Goal: Use online tool/utility: Utilize a website feature to perform a specific function

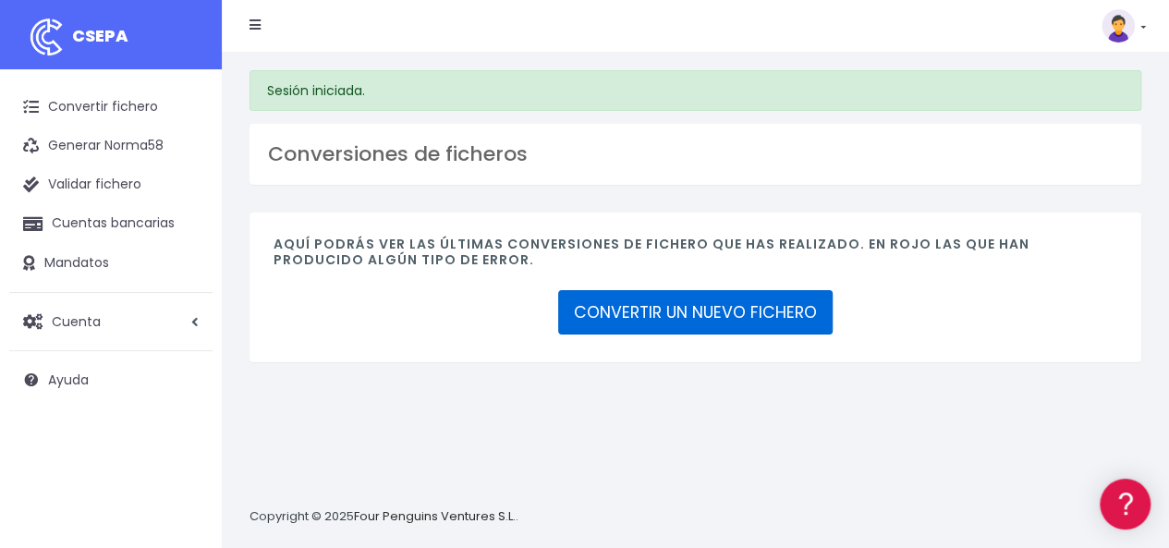
click at [725, 307] on link "CONVERTIR UN NUEVO FICHERO" at bounding box center [695, 312] width 274 height 44
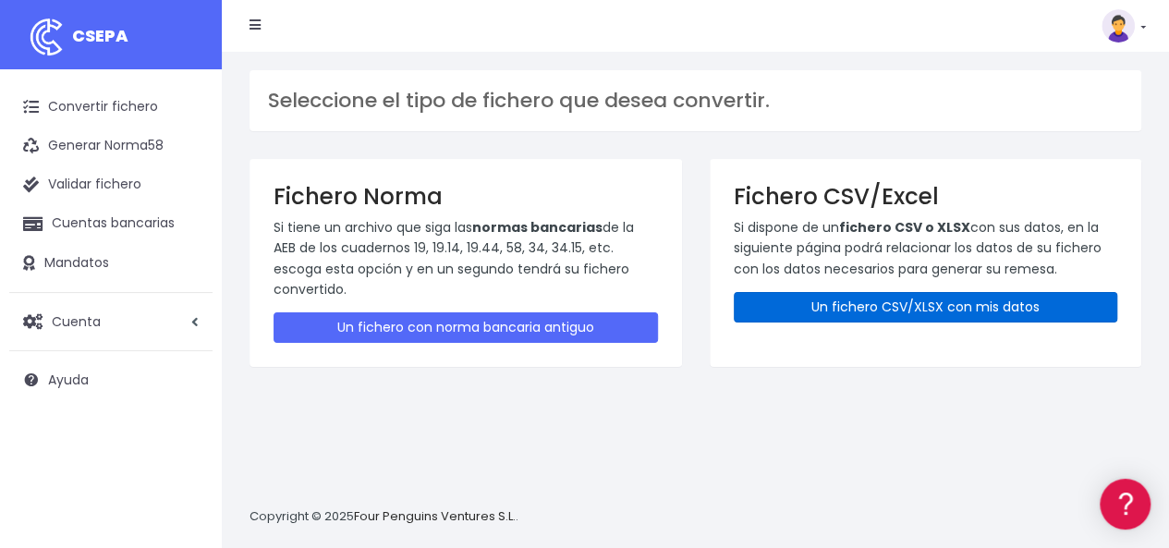
click at [880, 302] on link "Un fichero CSV/XLSX con mis datos" at bounding box center [926, 307] width 384 height 30
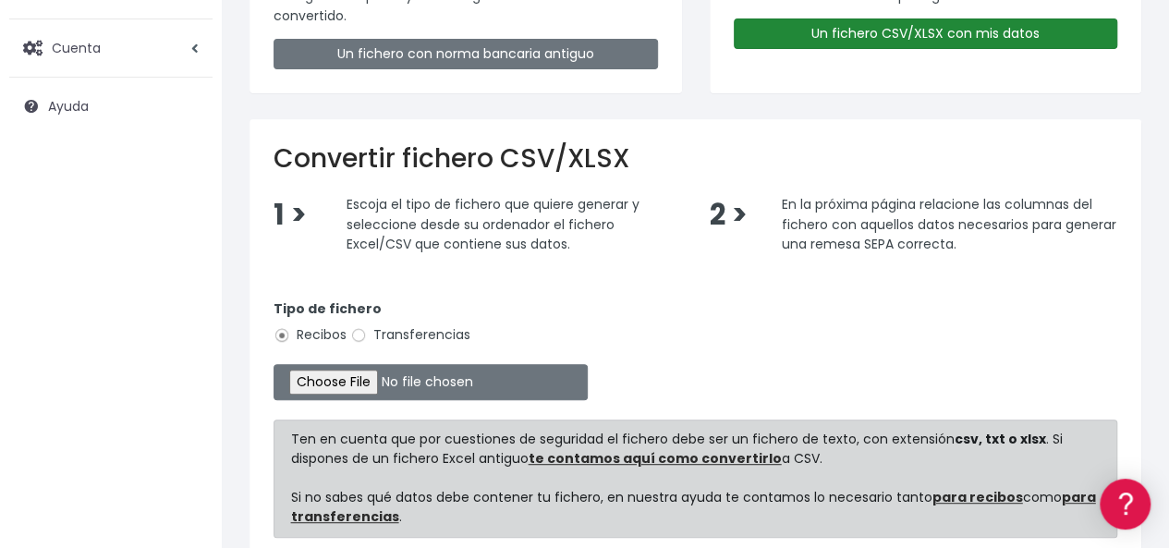
scroll to position [370, 0]
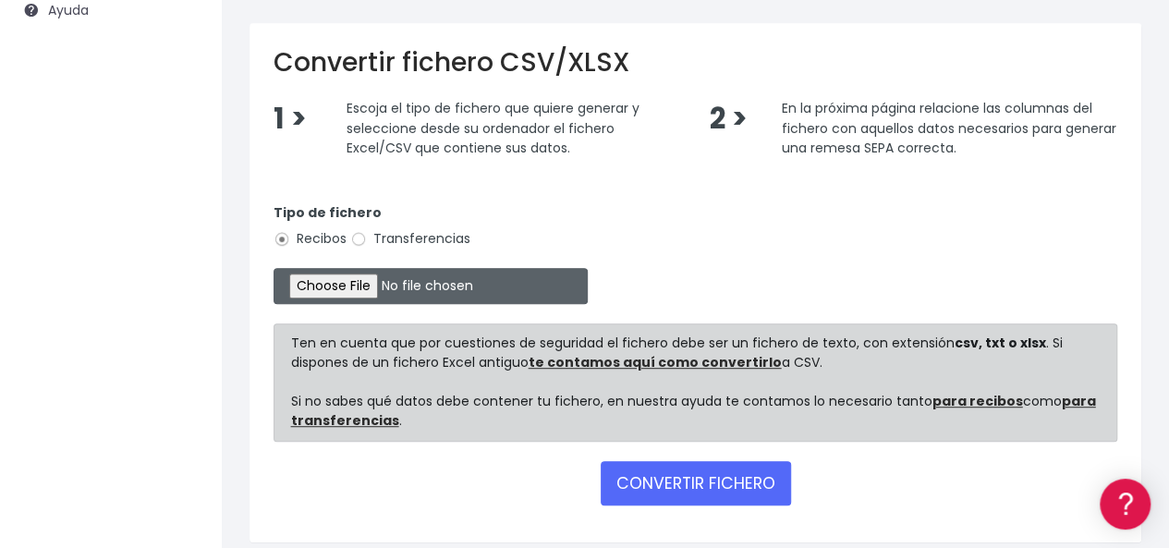
click at [368, 284] on input "file" at bounding box center [431, 286] width 314 height 36
type input "C:\fakepath\Copia de Liste 01 September 2025.csv"
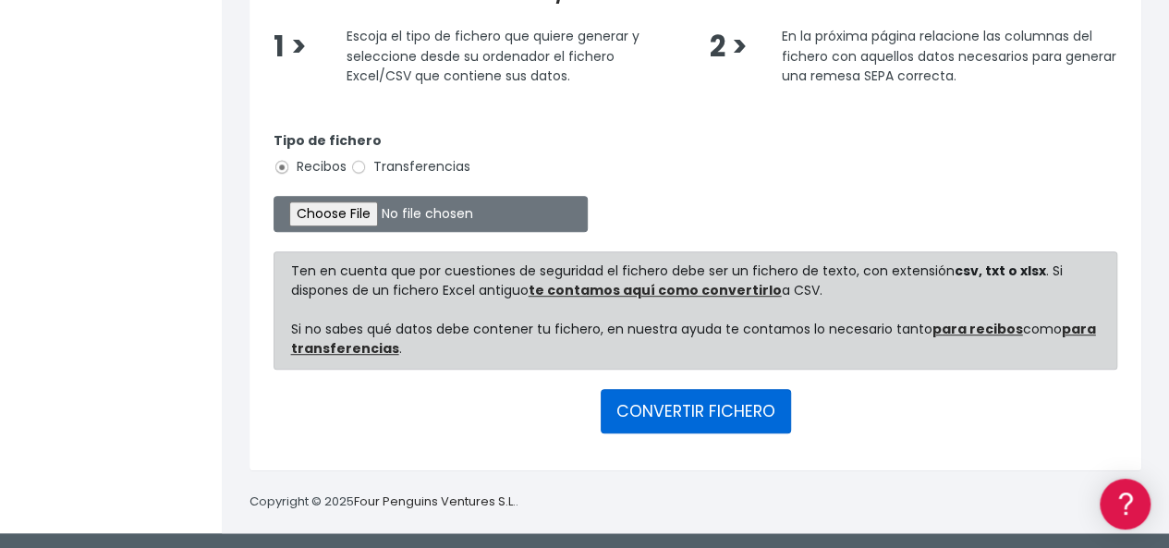
click at [712, 413] on button "CONVERTIR FICHERO" at bounding box center [696, 411] width 190 height 44
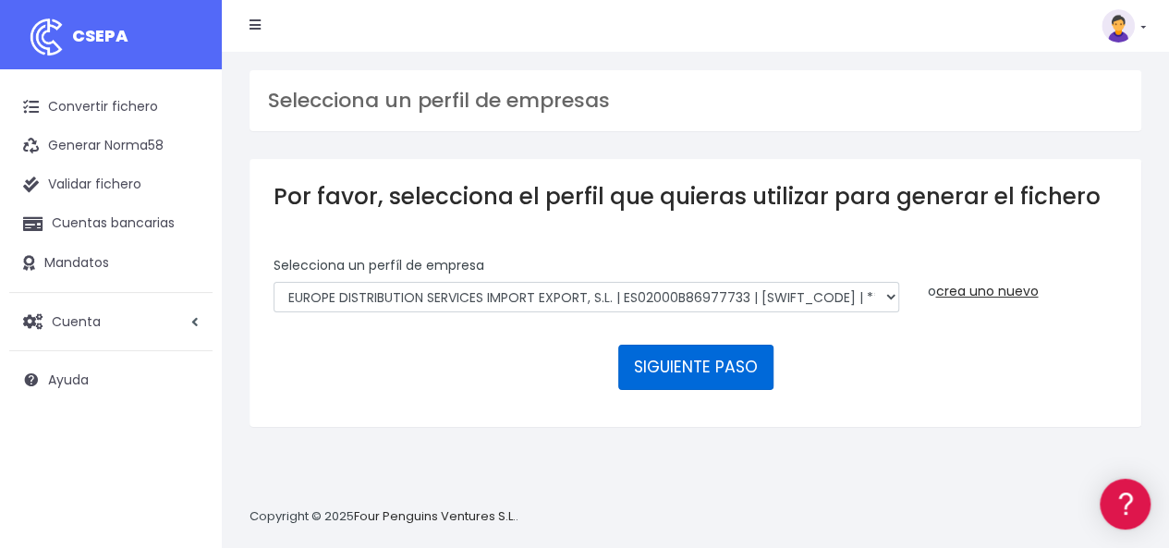
click at [684, 362] on button "SIGUIENTE PASO" at bounding box center [695, 367] width 155 height 44
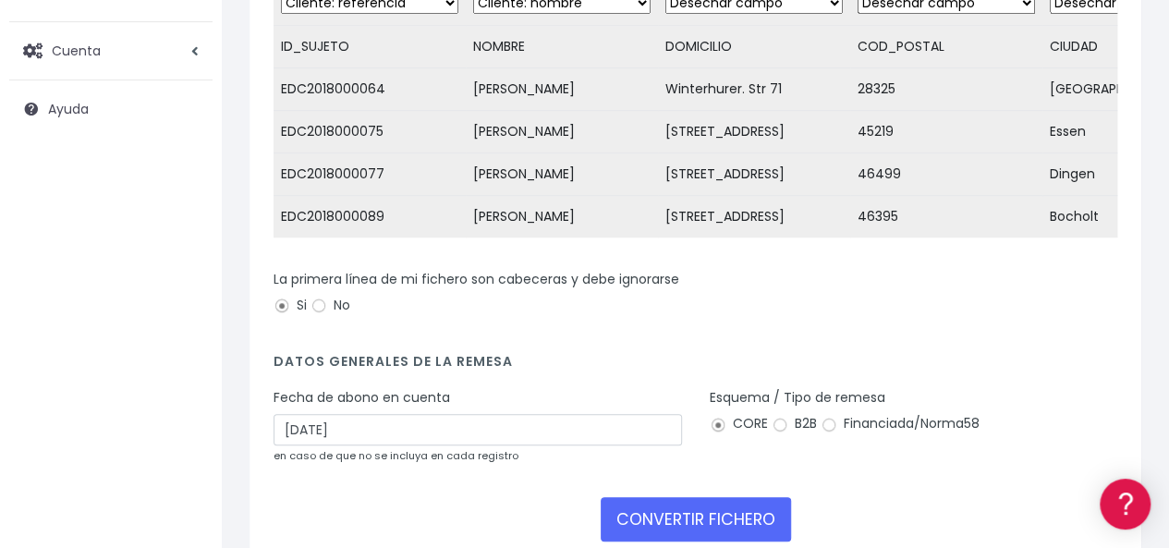
scroll to position [370, 0]
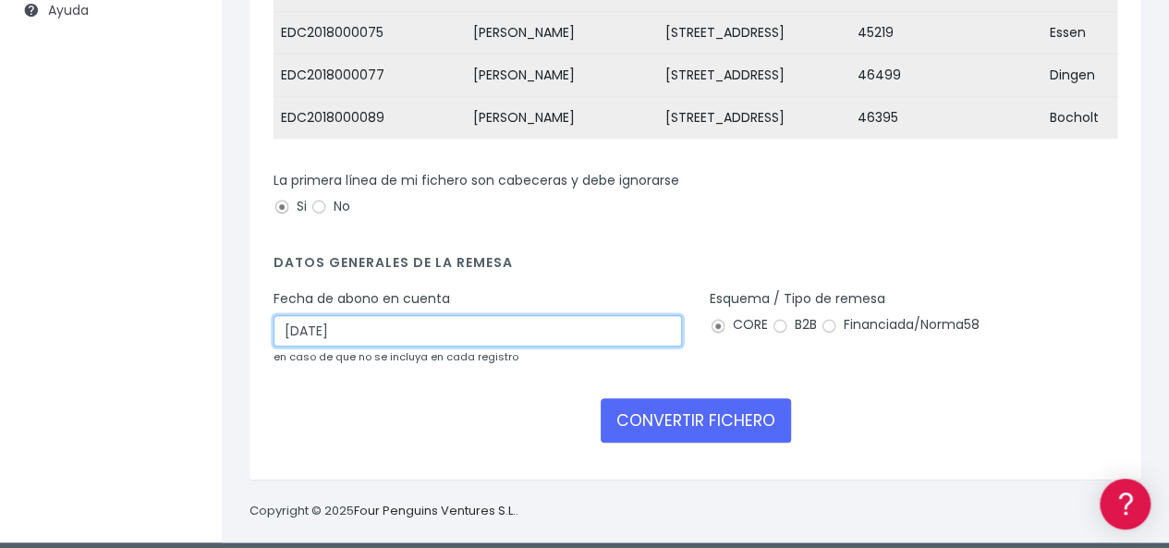
click at [540, 337] on input "24/08/2025" at bounding box center [478, 330] width 408 height 31
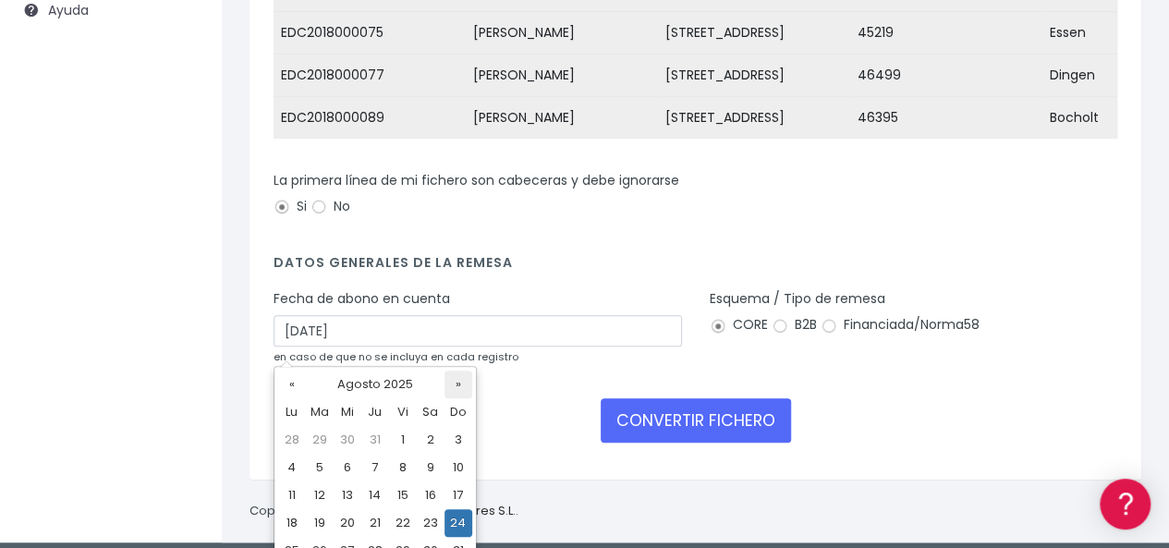
click at [458, 385] on th "»" at bounding box center [459, 385] width 28 height 28
click at [291, 467] on td "1" at bounding box center [292, 468] width 28 height 28
type input "01/09/2025"
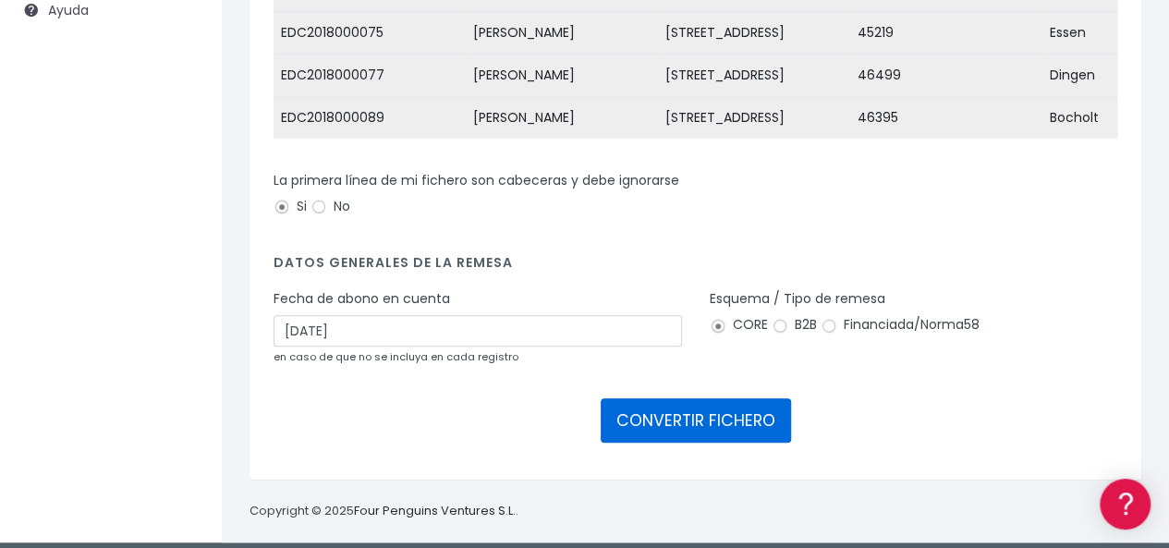
click at [711, 420] on button "CONVERTIR FICHERO" at bounding box center [696, 420] width 190 height 44
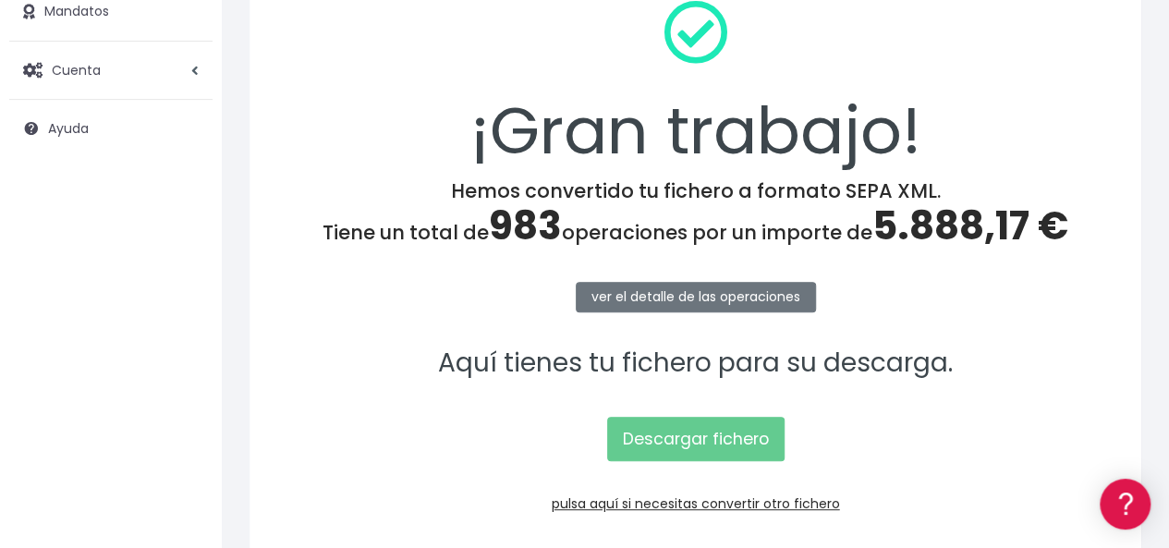
scroll to position [333, 0]
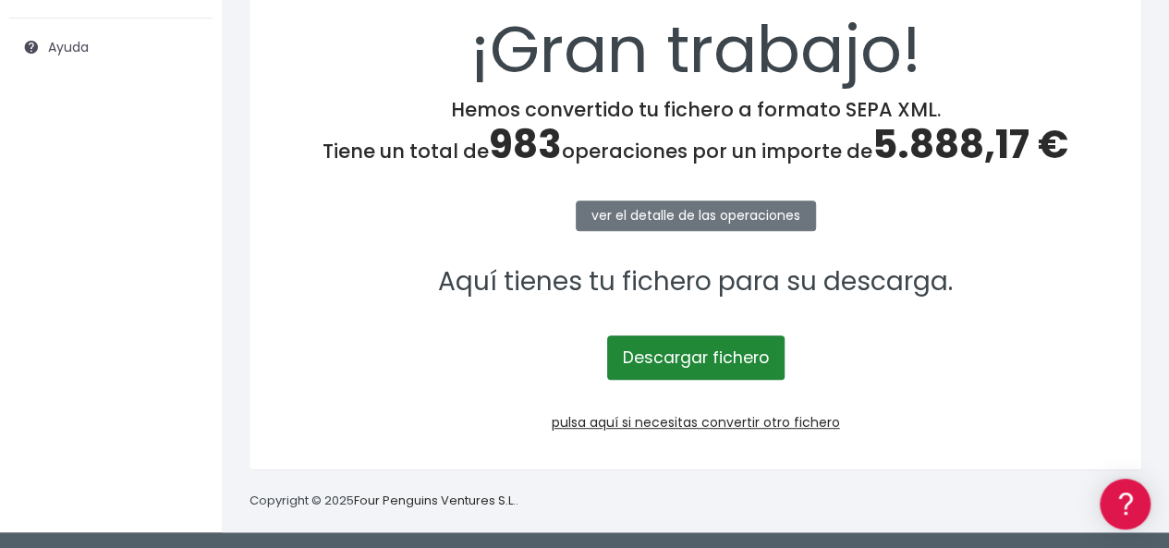
click at [721, 356] on link "Descargar fichero" at bounding box center [695, 357] width 177 height 44
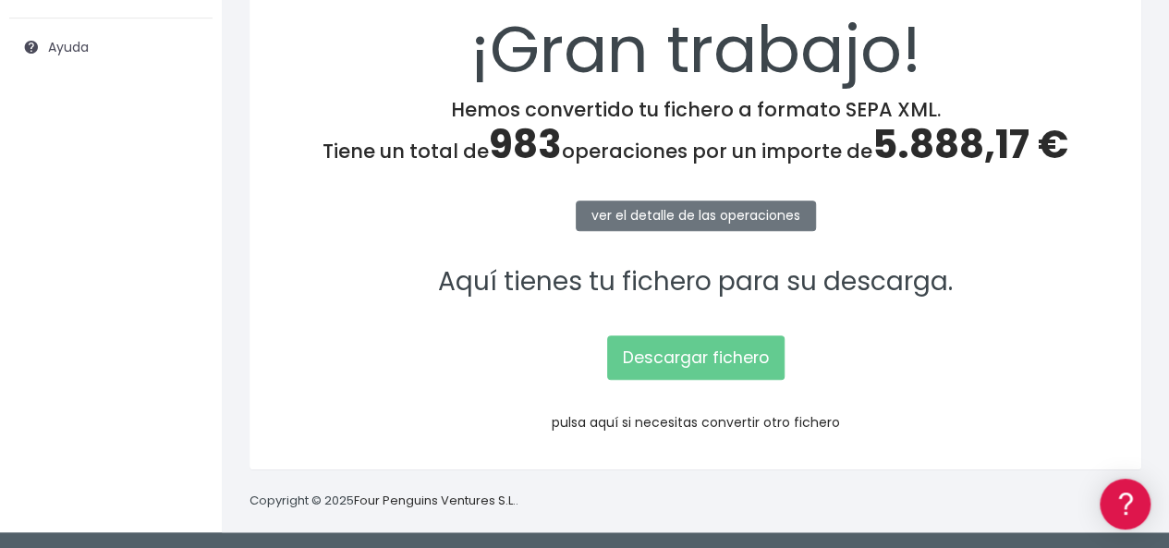
click at [723, 421] on link "pulsa aquí si necesitas convertir otro fichero" at bounding box center [696, 422] width 288 height 18
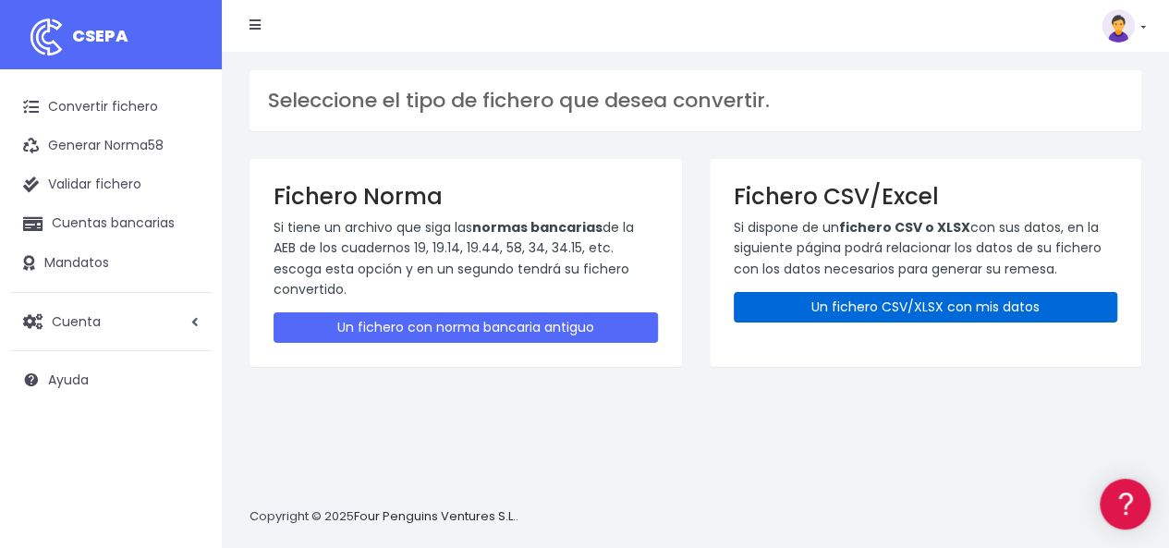
click at [858, 299] on link "Un fichero CSV/XLSX con mis datos" at bounding box center [926, 307] width 384 height 30
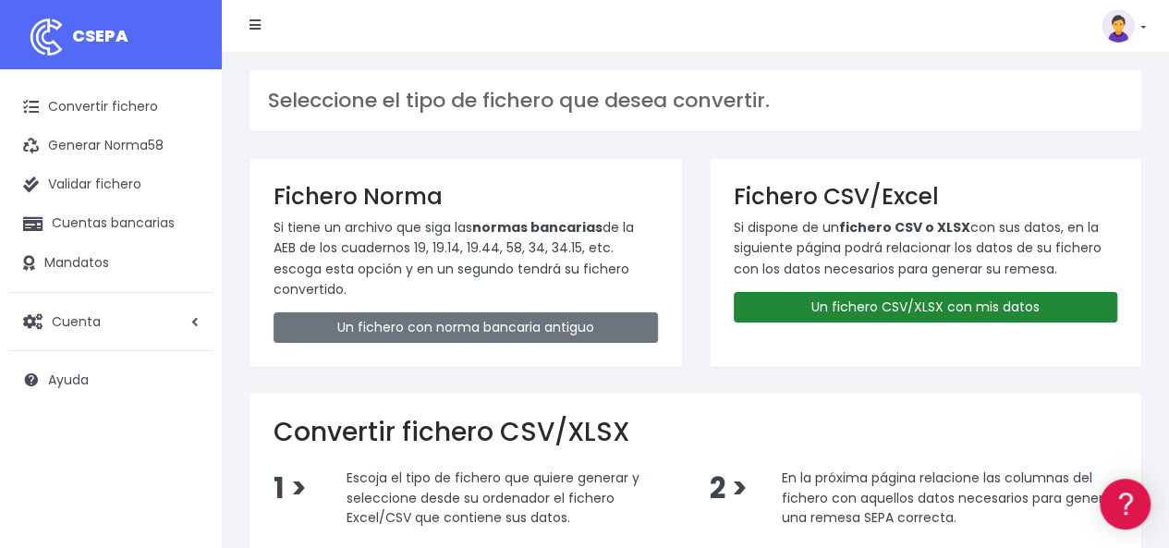
scroll to position [185, 0]
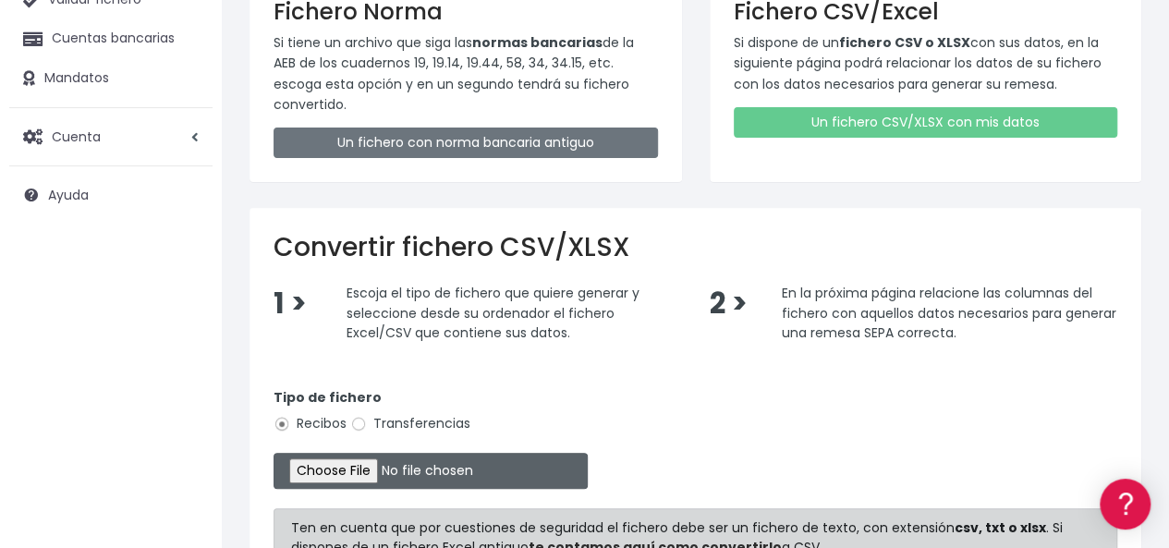
click at [347, 470] on input "file" at bounding box center [431, 471] width 314 height 36
type input "C:\fakepath\Copia de Liste 03 Februar 2025 699.csv"
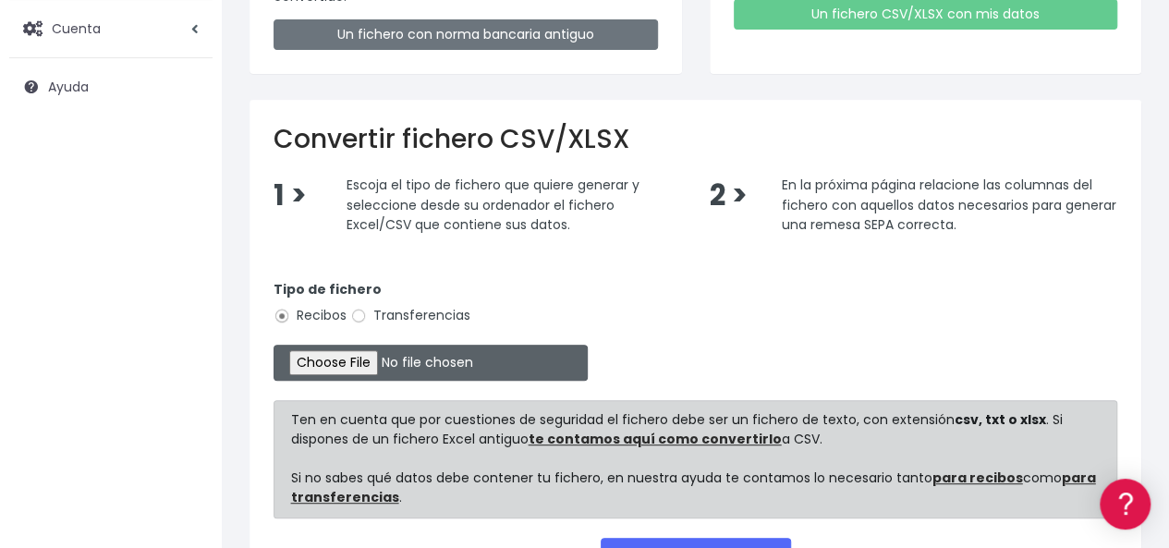
scroll to position [442, 0]
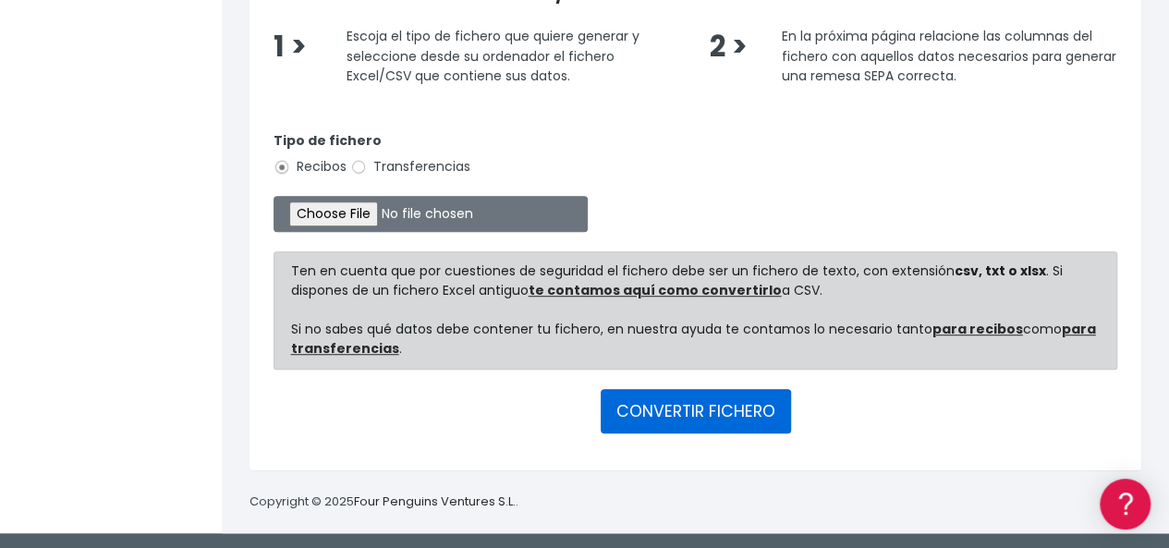
click at [690, 408] on button "CONVERTIR FICHERO" at bounding box center [696, 411] width 190 height 44
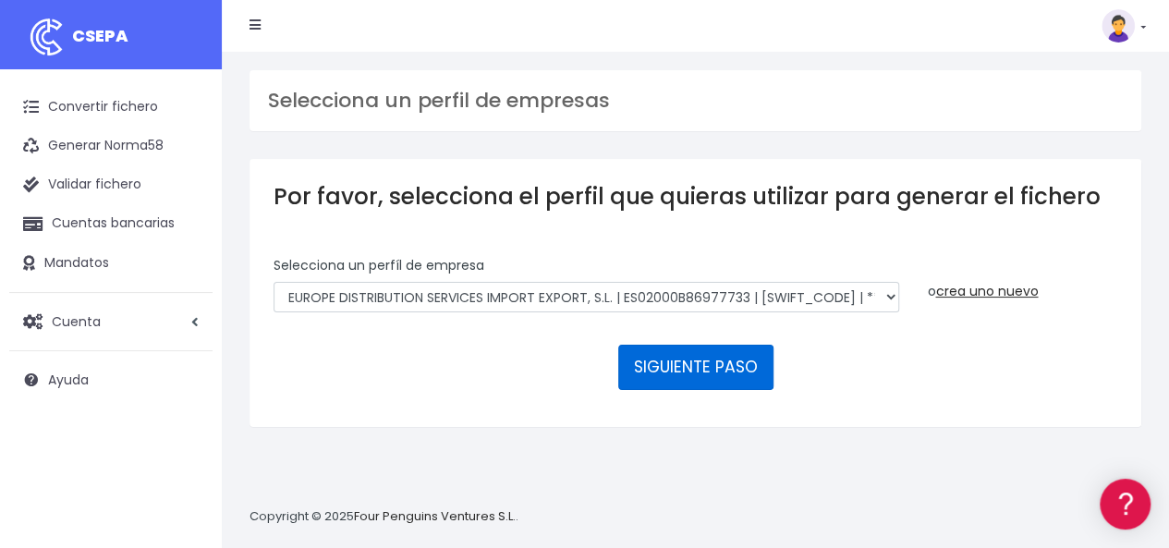
click at [677, 365] on button "SIGUIENTE PASO" at bounding box center [695, 367] width 155 height 44
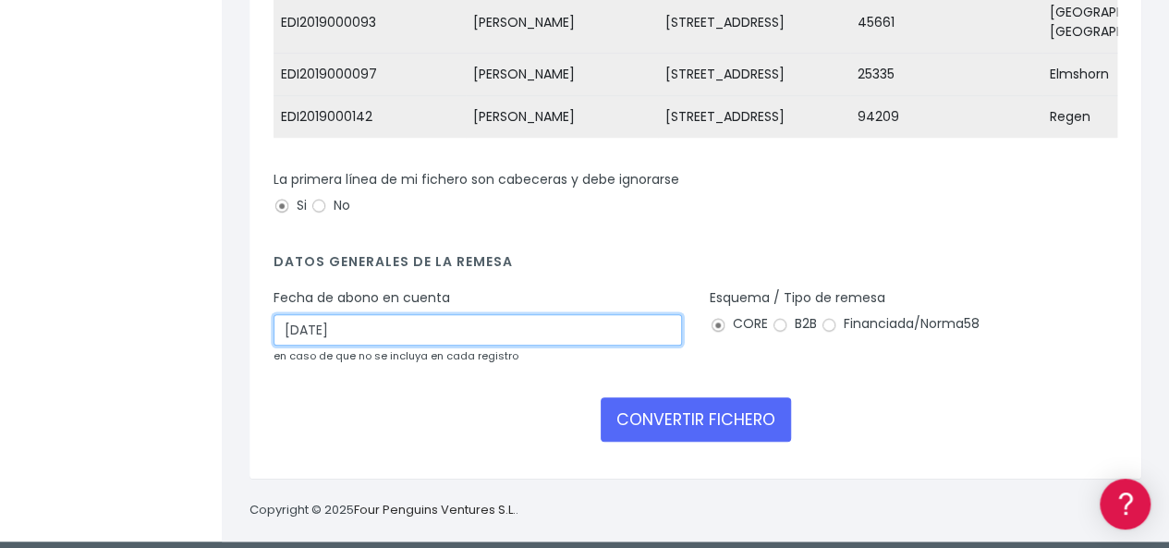
click at [477, 315] on input "24/08/2025" at bounding box center [478, 329] width 408 height 31
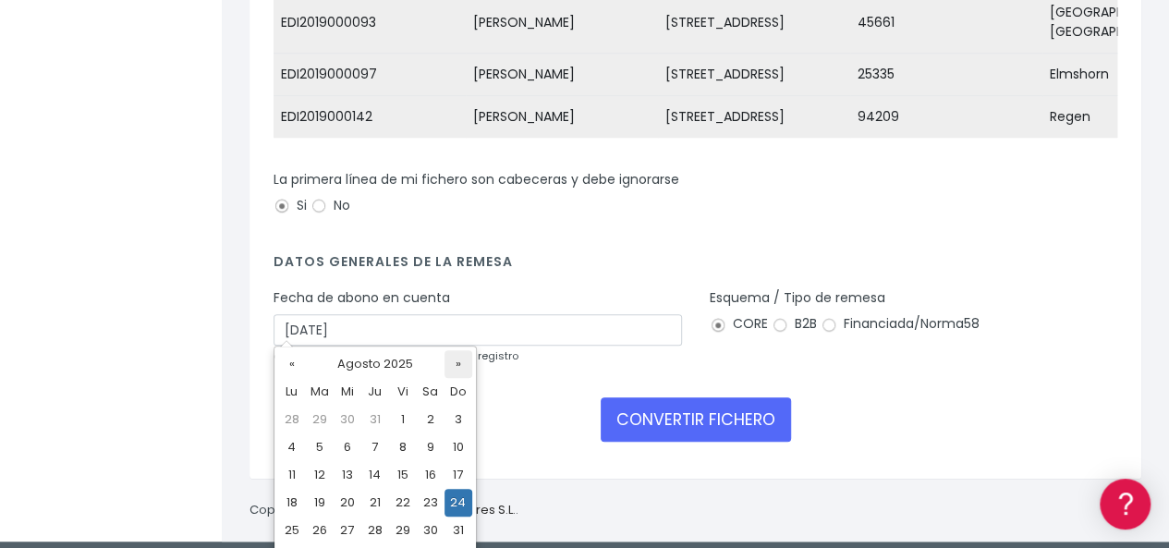
click at [455, 367] on th "»" at bounding box center [459, 364] width 28 height 28
click at [293, 445] on td "1" at bounding box center [292, 447] width 28 height 28
type input "[DATE]"
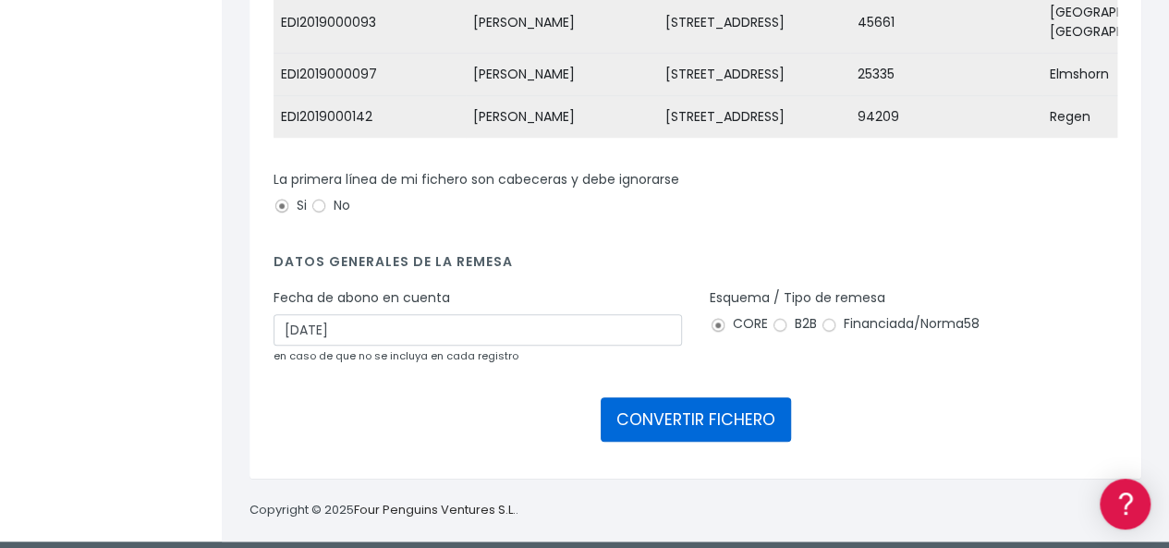
click at [686, 411] on button "CONVERTIR FICHERO" at bounding box center [696, 419] width 190 height 44
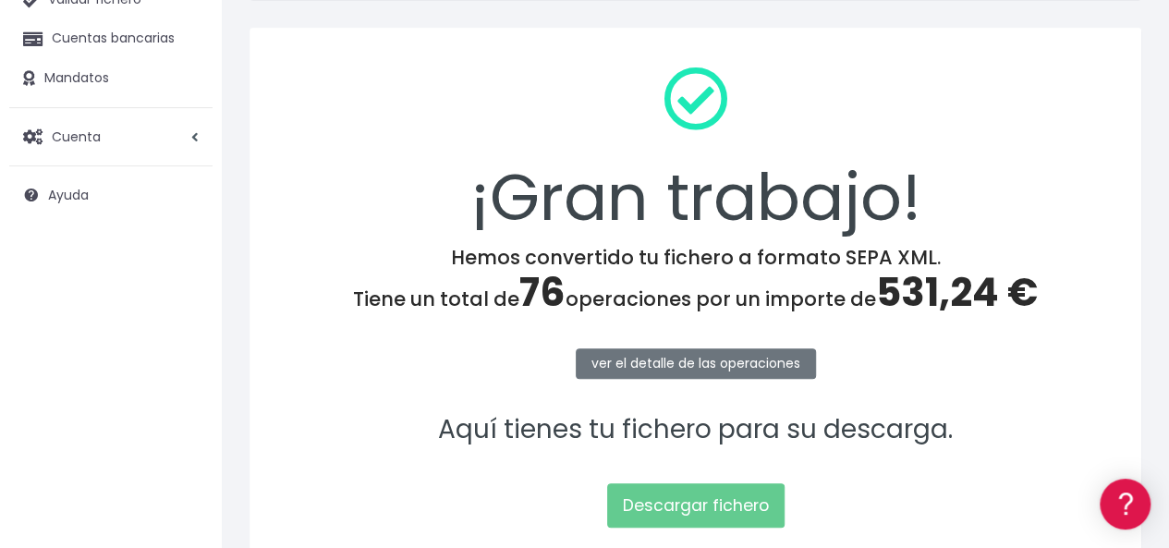
scroll to position [333, 0]
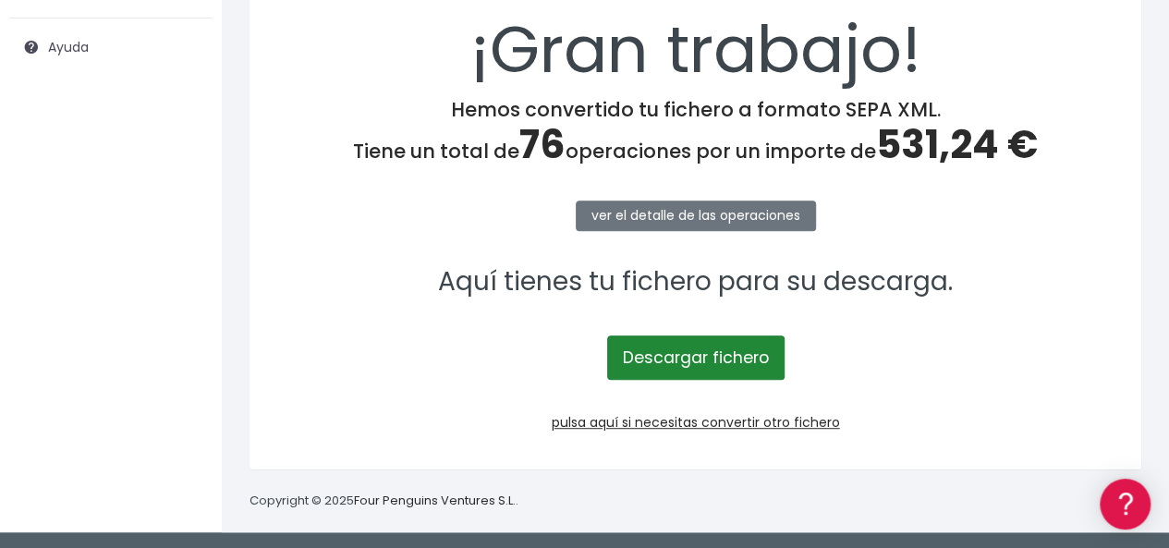
click at [717, 354] on link "Descargar fichero" at bounding box center [695, 357] width 177 height 44
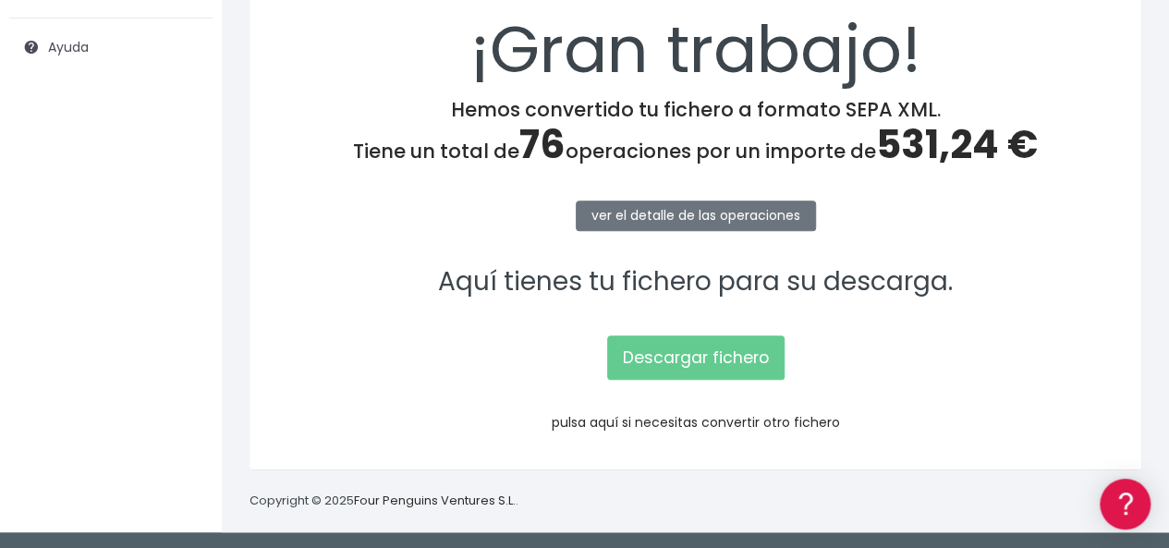
click at [735, 419] on link "pulsa aquí si necesitas convertir otro fichero" at bounding box center [696, 422] width 288 height 18
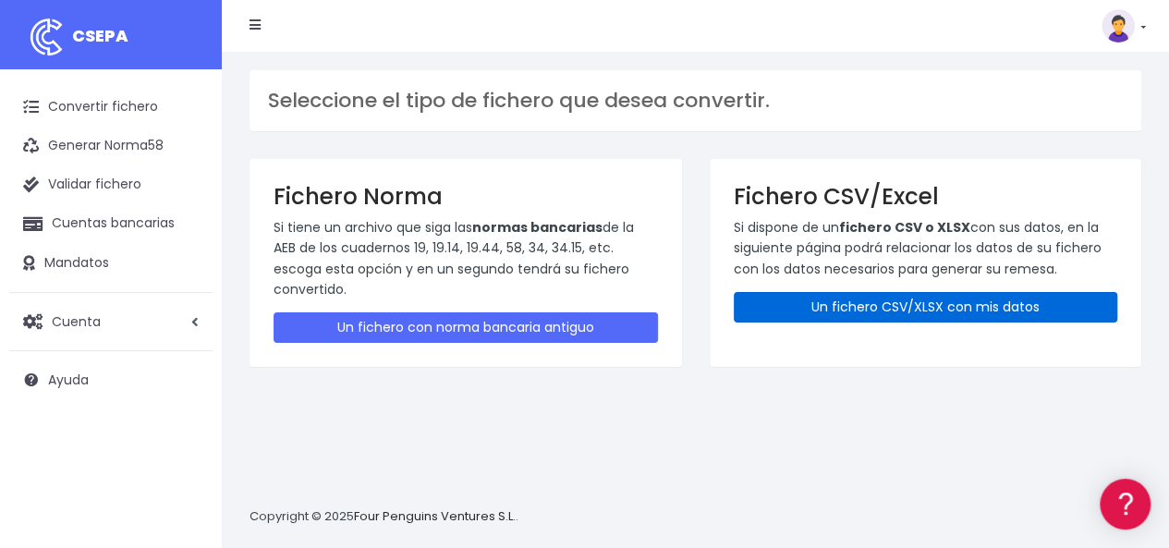
click at [868, 305] on link "Un fichero CSV/XLSX con mis datos" at bounding box center [926, 307] width 384 height 30
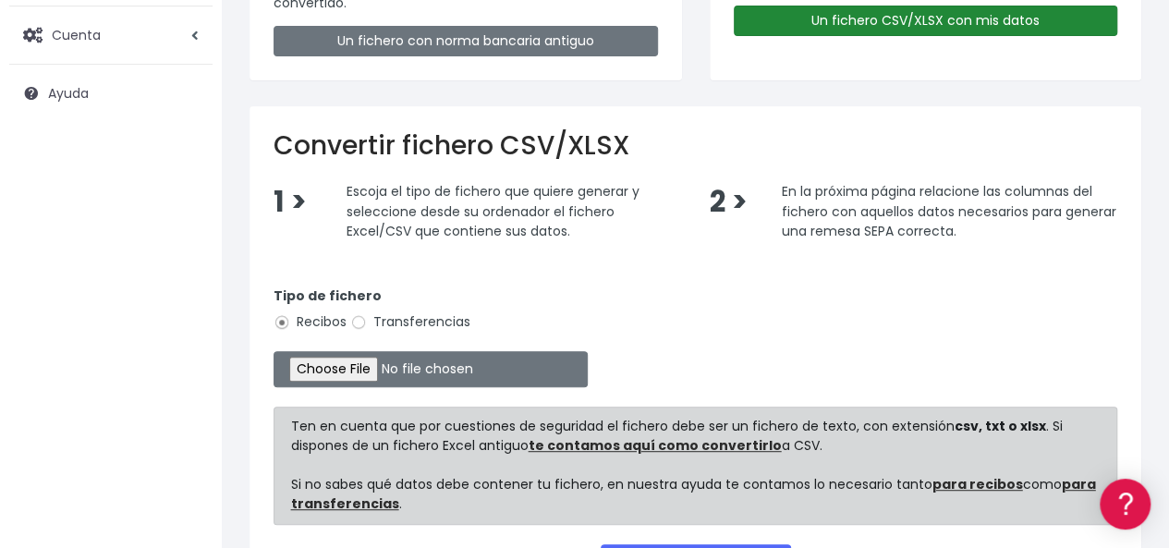
scroll to position [442, 0]
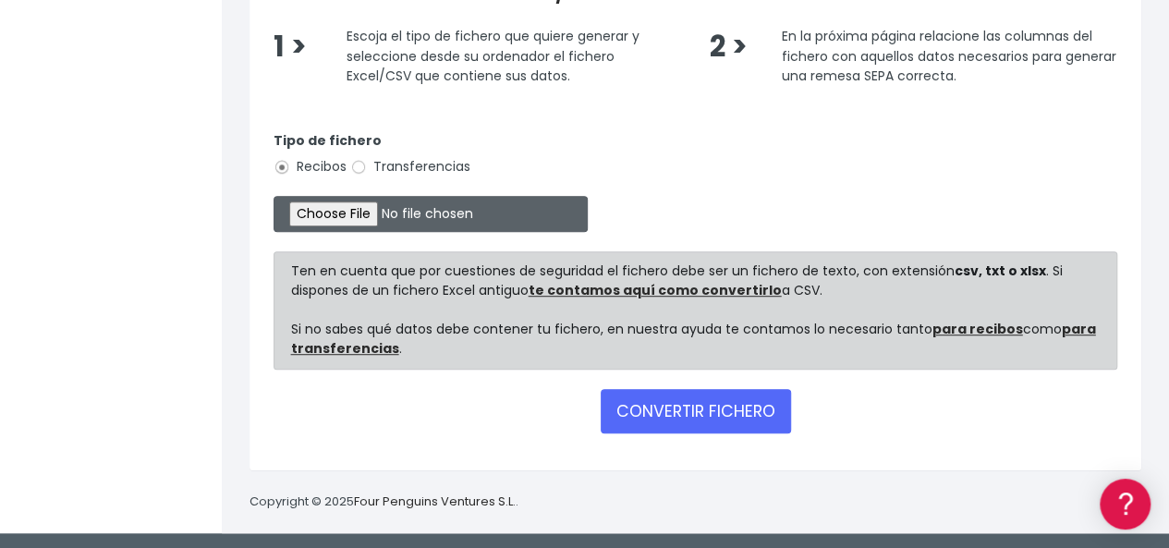
click at [324, 213] on input "file" at bounding box center [431, 214] width 314 height 36
type input "C:\fakepath\Copia de Liste 01 September 2025 649.csv"
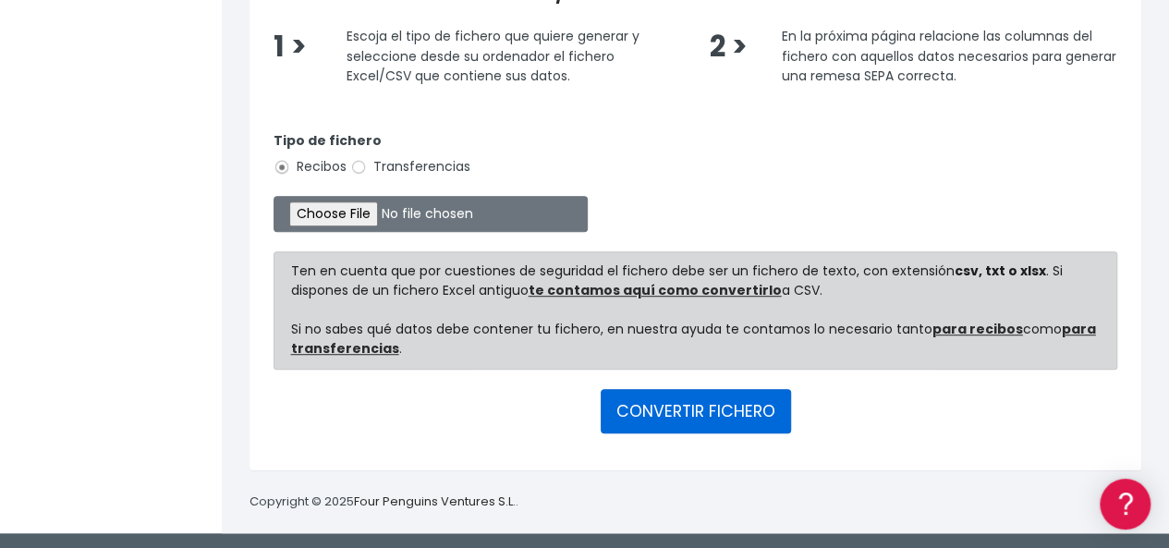
click at [671, 412] on button "CONVERTIR FICHERO" at bounding box center [696, 411] width 190 height 44
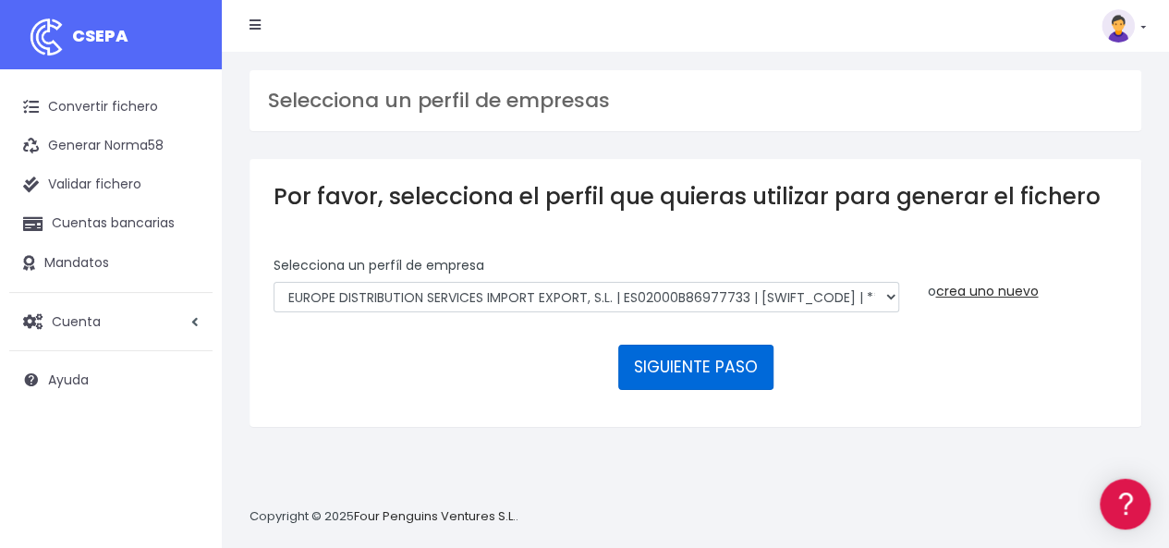
click at [724, 359] on button "SIGUIENTE PASO" at bounding box center [695, 367] width 155 height 44
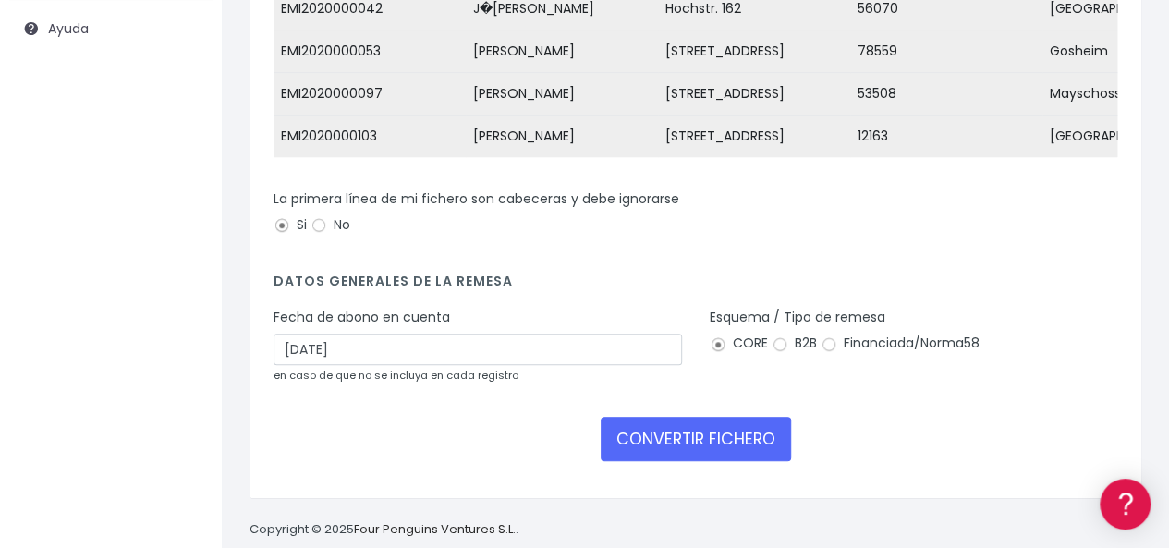
scroll to position [390, 0]
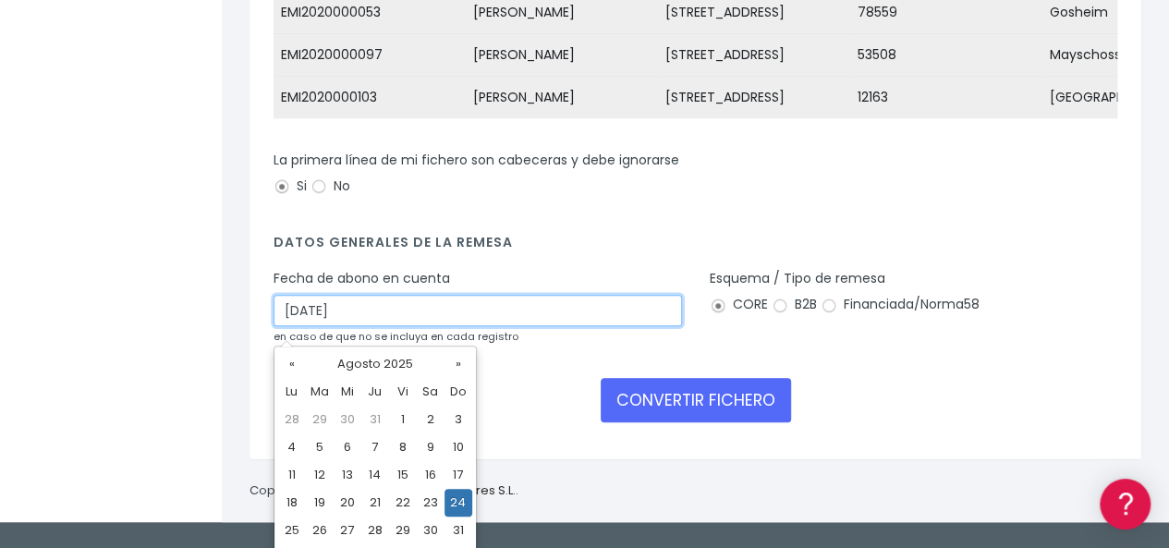
click at [483, 319] on input "[DATE]" at bounding box center [478, 310] width 408 height 31
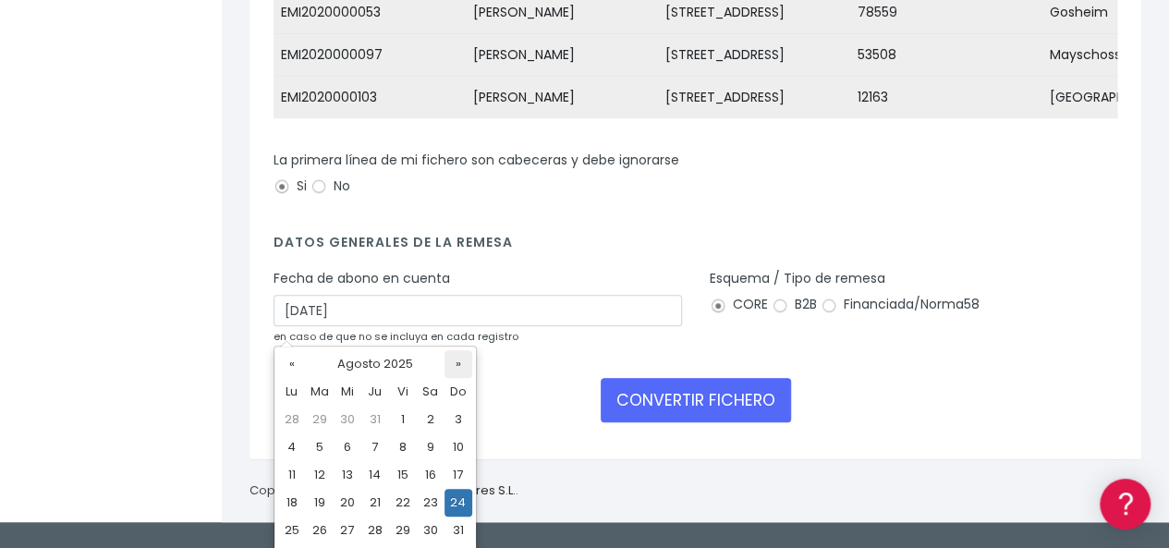
click at [458, 367] on th "»" at bounding box center [459, 364] width 28 height 28
click at [296, 446] on td "1" at bounding box center [292, 447] width 28 height 28
type input "[DATE]"
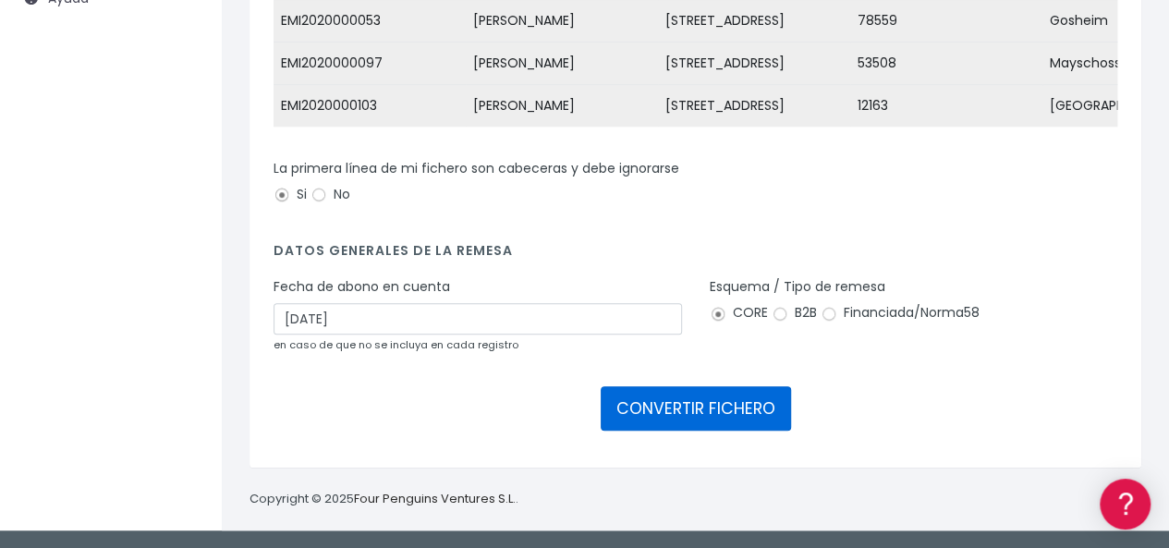
click at [663, 415] on button "CONVERTIR FICHERO" at bounding box center [696, 408] width 190 height 44
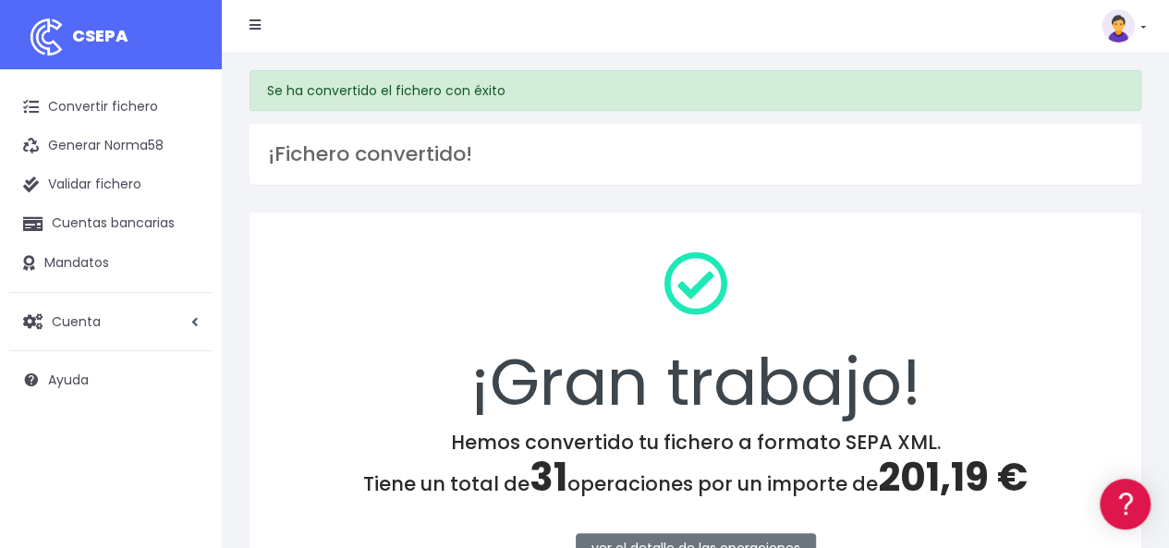
scroll to position [277, 0]
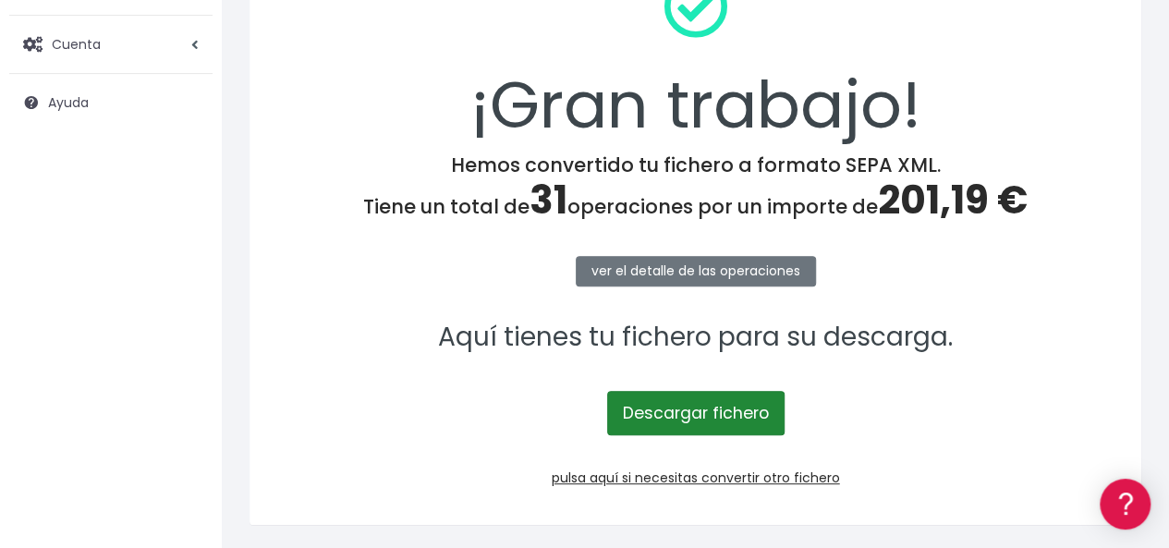
click at [702, 409] on link "Descargar fichero" at bounding box center [695, 413] width 177 height 44
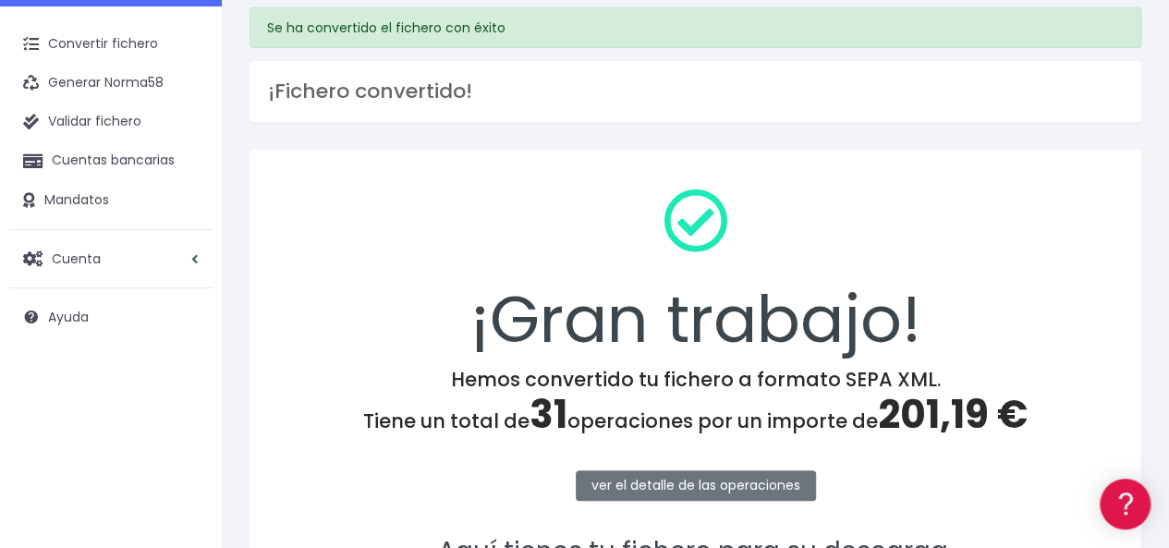
scroll to position [0, 0]
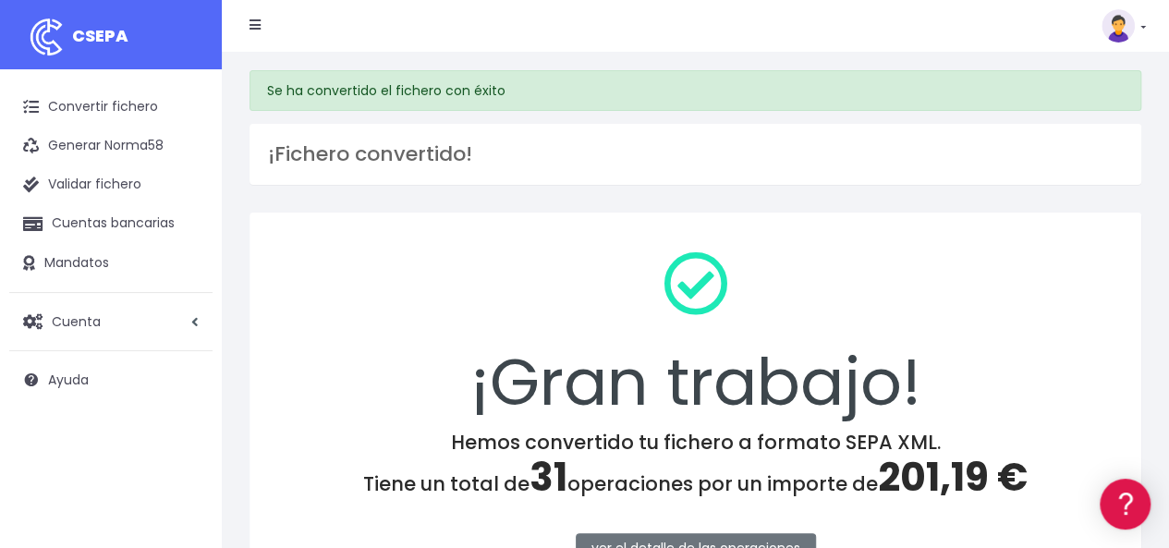
click at [1146, 24] on nav "CSEPA Suscripción Facturación API Ayuda Salir" at bounding box center [695, 26] width 947 height 52
click at [1142, 23] on link at bounding box center [1124, 25] width 44 height 33
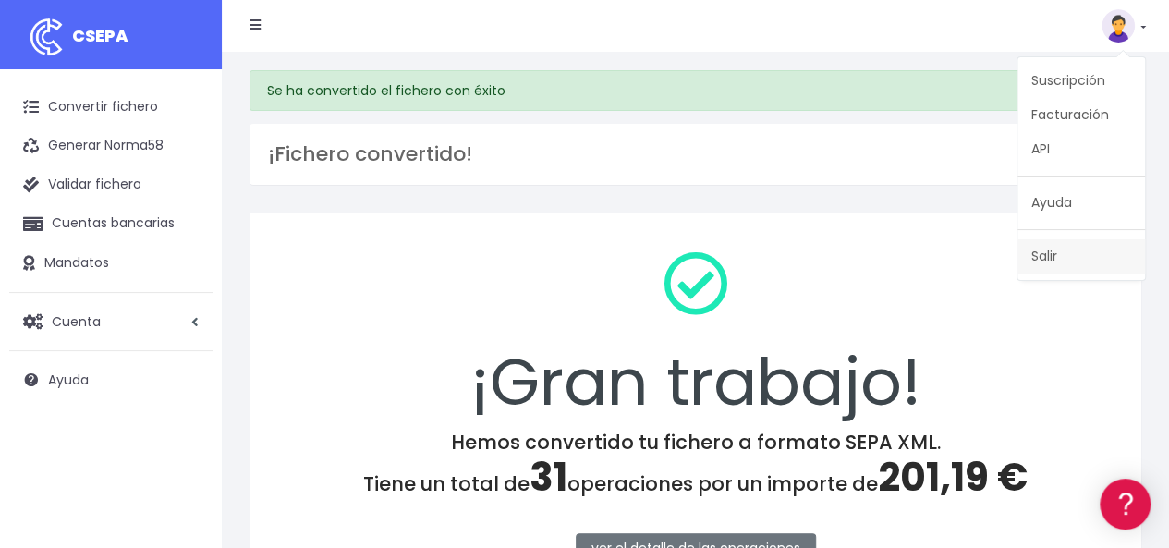
click at [1037, 251] on link "Salir" at bounding box center [1081, 256] width 128 height 34
